Goal: Information Seeking & Learning: Learn about a topic

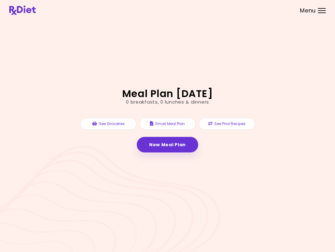
click at [172, 143] on link "New Meal Plan" at bounding box center [167, 145] width 61 height 16
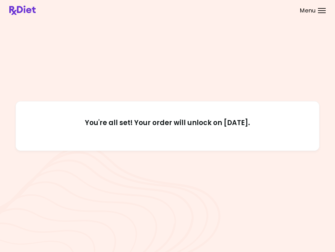
click at [319, 12] on div "Menu" at bounding box center [322, 10] width 8 height 5
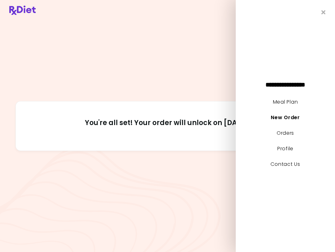
click at [325, 11] on icon "Close" at bounding box center [324, 12] width 4 height 6
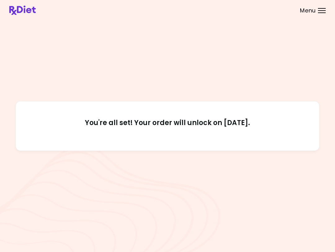
click at [331, 16] on header at bounding box center [167, 10] width 335 height 20
click at [329, 13] on header at bounding box center [167, 10] width 335 height 20
click at [330, 11] on header at bounding box center [167, 10] width 335 height 20
click at [326, 11] on div at bounding box center [322, 10] width 8 height 1
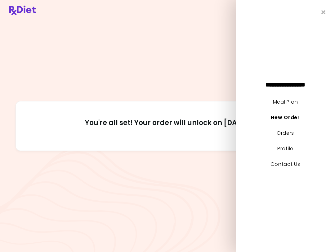
click at [328, 9] on div "**********" at bounding box center [285, 126] width 99 height 252
click at [328, 11] on div "**********" at bounding box center [285, 126] width 99 height 252
click at [321, 16] on div "**********" at bounding box center [285, 126] width 99 height 252
click at [296, 101] on link "Meal Plan" at bounding box center [285, 101] width 25 height 7
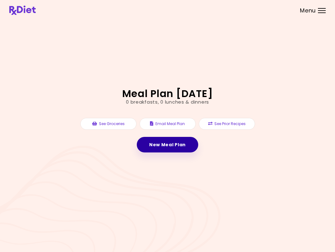
click at [174, 142] on link "New Meal Plan" at bounding box center [167, 145] width 61 height 16
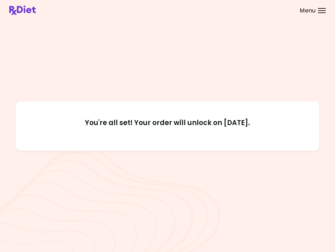
click at [324, 12] on div "Menu" at bounding box center [322, 10] width 8 height 5
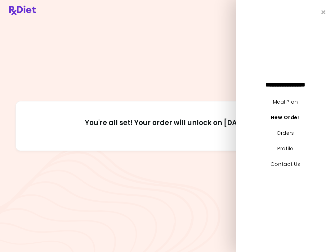
click at [297, 98] on link "Meal Plan" at bounding box center [285, 101] width 25 height 7
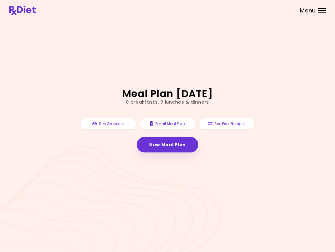
click at [297, 98] on div "Meal Plan [DATE] 0 breakfasts , 0 lunches & dinners See Groceries Email Meal Pl…" at bounding box center [167, 126] width 335 height 252
click at [187, 120] on button "Email Meal Plan" at bounding box center [168, 124] width 56 height 12
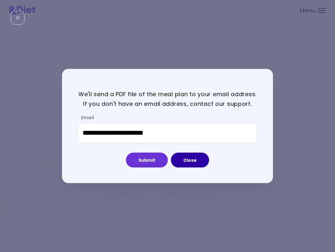
click at [193, 161] on button "Close" at bounding box center [190, 159] width 38 height 15
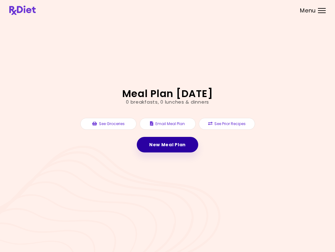
click at [173, 149] on link "New Meal Plan" at bounding box center [167, 145] width 61 height 16
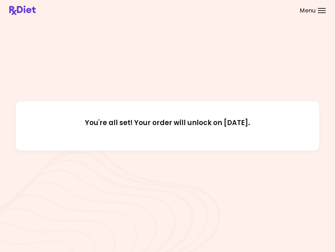
click at [324, 12] on div "Menu" at bounding box center [322, 10] width 8 height 5
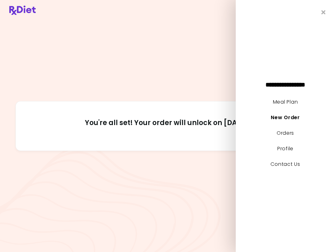
click at [294, 134] on link "Orders" at bounding box center [285, 132] width 17 height 7
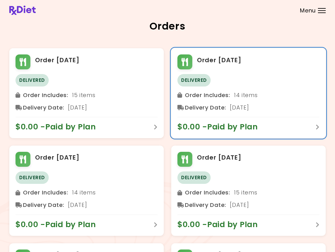
click at [260, 92] on div "Order Includes : 14 items" at bounding box center [249, 95] width 142 height 10
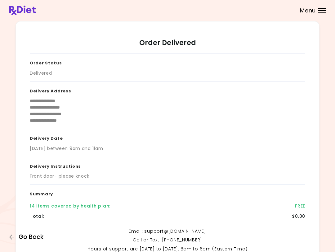
click at [38, 236] on span "Go Back" at bounding box center [31, 236] width 25 height 7
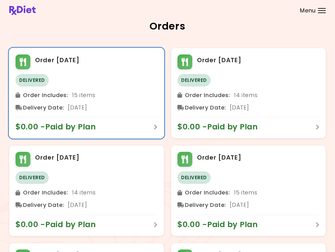
click at [95, 69] on div "Order [DATE]" at bounding box center [87, 61] width 142 height 15
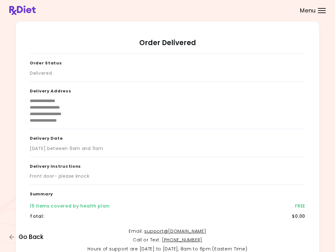
click at [39, 236] on span "Go Back" at bounding box center [31, 236] width 25 height 7
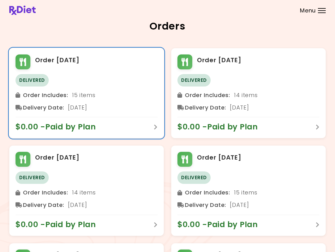
click at [104, 97] on div "Order Includes : 15 items" at bounding box center [87, 95] width 142 height 10
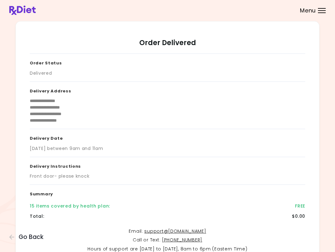
click at [324, 13] on div at bounding box center [322, 12] width 8 height 1
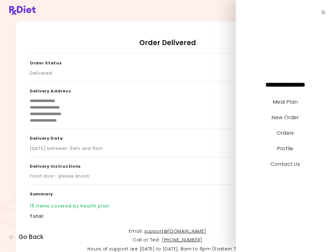
click at [297, 102] on link "Meal Plan" at bounding box center [285, 101] width 25 height 7
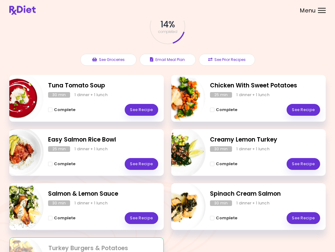
scroll to position [40, 0]
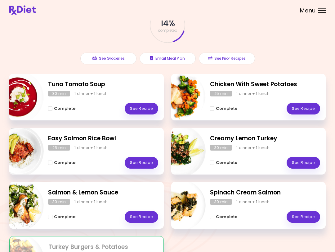
click at [149, 216] on link "See Recipe" at bounding box center [142, 217] width 34 height 12
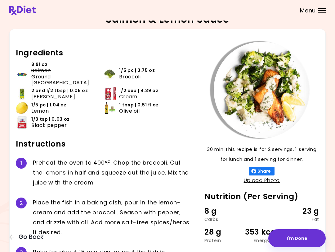
scroll to position [7, 0]
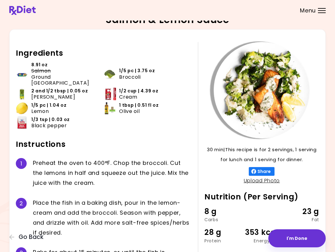
click at [29, 234] on span "Go Back" at bounding box center [31, 236] width 25 height 7
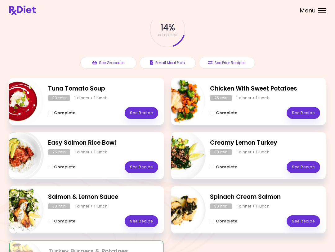
scroll to position [35, 0]
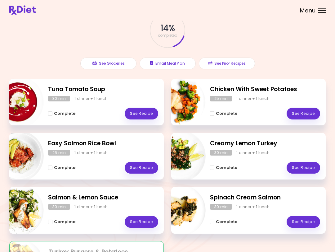
click at [306, 216] on link "See Recipe" at bounding box center [304, 222] width 34 height 12
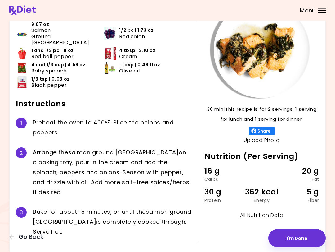
scroll to position [51, 0]
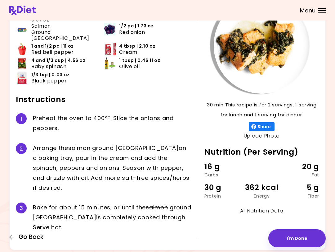
click at [33, 239] on span "Go Back" at bounding box center [31, 236] width 25 height 7
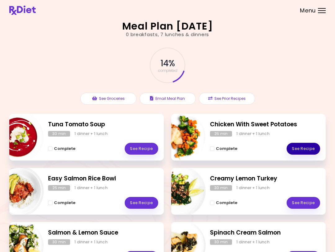
click at [309, 148] on link "See Recipe" at bounding box center [304, 149] width 34 height 12
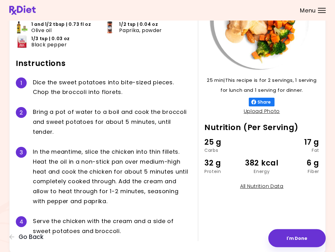
scroll to position [77, 0]
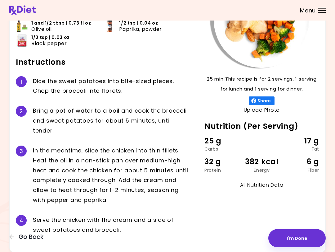
click at [28, 230] on div "4 S e r v e t h e c h i c k e n w i t h t h e c r e a m a n d a s i d e o f s w…" at bounding box center [104, 225] width 176 height 30
click at [29, 235] on span "Go Back" at bounding box center [31, 236] width 25 height 7
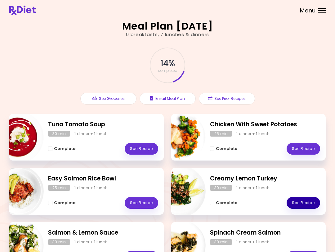
click at [310, 204] on link "See Recipe" at bounding box center [304, 203] width 34 height 12
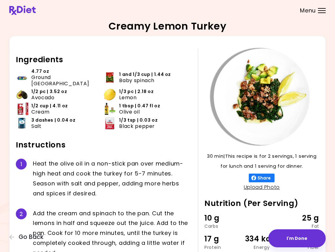
click at [28, 238] on span "Go Back" at bounding box center [31, 236] width 25 height 7
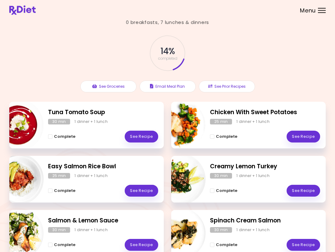
scroll to position [16, 0]
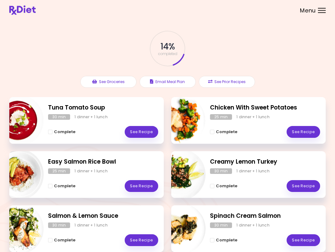
click at [306, 239] on link "See Recipe" at bounding box center [304, 240] width 34 height 12
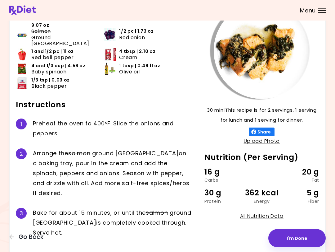
scroll to position [39, 0]
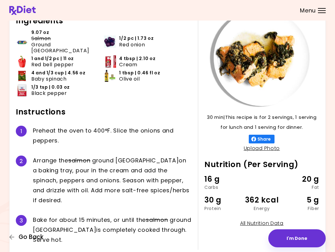
click at [33, 234] on span "Go Back" at bounding box center [31, 236] width 25 height 7
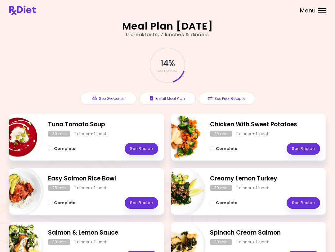
click at [150, 207] on link "See Recipe" at bounding box center [142, 203] width 34 height 12
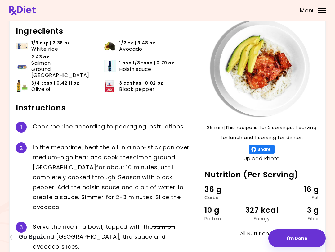
scroll to position [26, 0]
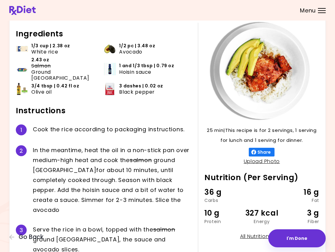
click at [36, 237] on span "Go Back" at bounding box center [31, 236] width 25 height 7
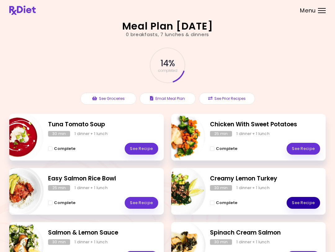
click at [310, 201] on link "See Recipe" at bounding box center [304, 203] width 34 height 12
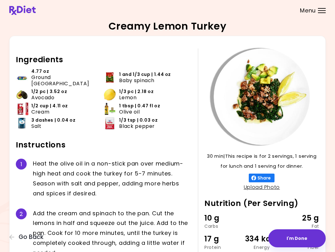
click at [29, 238] on span "Go Back" at bounding box center [31, 236] width 25 height 7
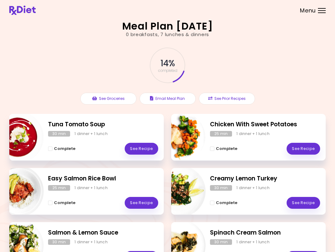
click at [144, 149] on link "See Recipe" at bounding box center [142, 149] width 34 height 12
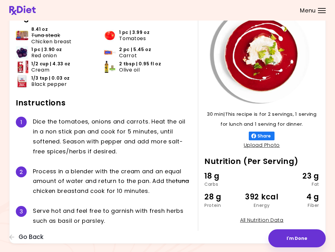
scroll to position [51, 0]
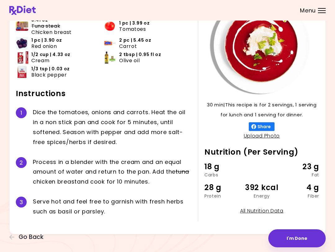
click at [39, 235] on span "Go Back" at bounding box center [31, 236] width 25 height 7
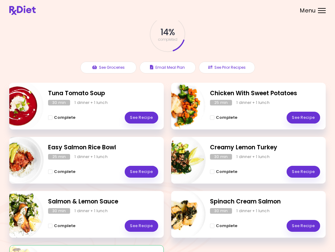
scroll to position [33, 0]
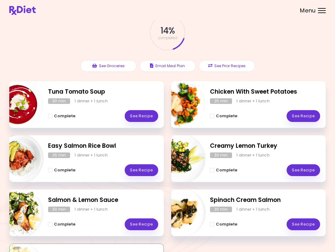
click at [149, 224] on link "See Recipe" at bounding box center [142, 224] width 34 height 12
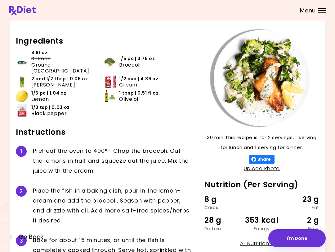
scroll to position [25, 0]
